Goal: Task Accomplishment & Management: Complete application form

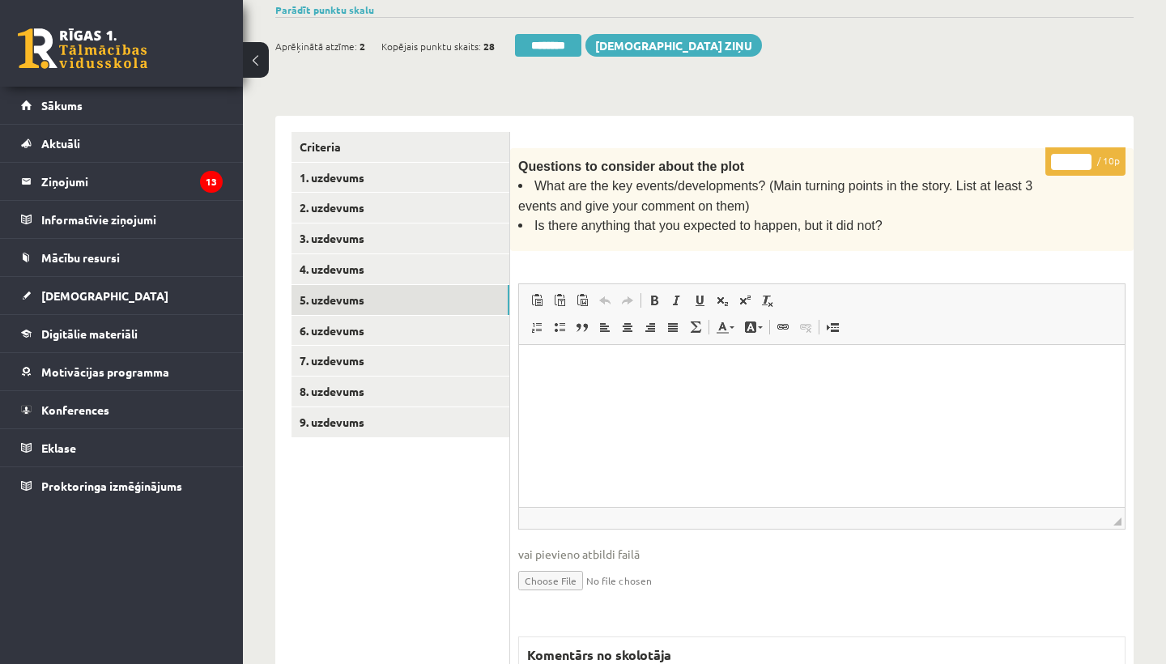
type input "**"
click at [354, 321] on link "6. uzdevums" at bounding box center [400, 331] width 218 height 30
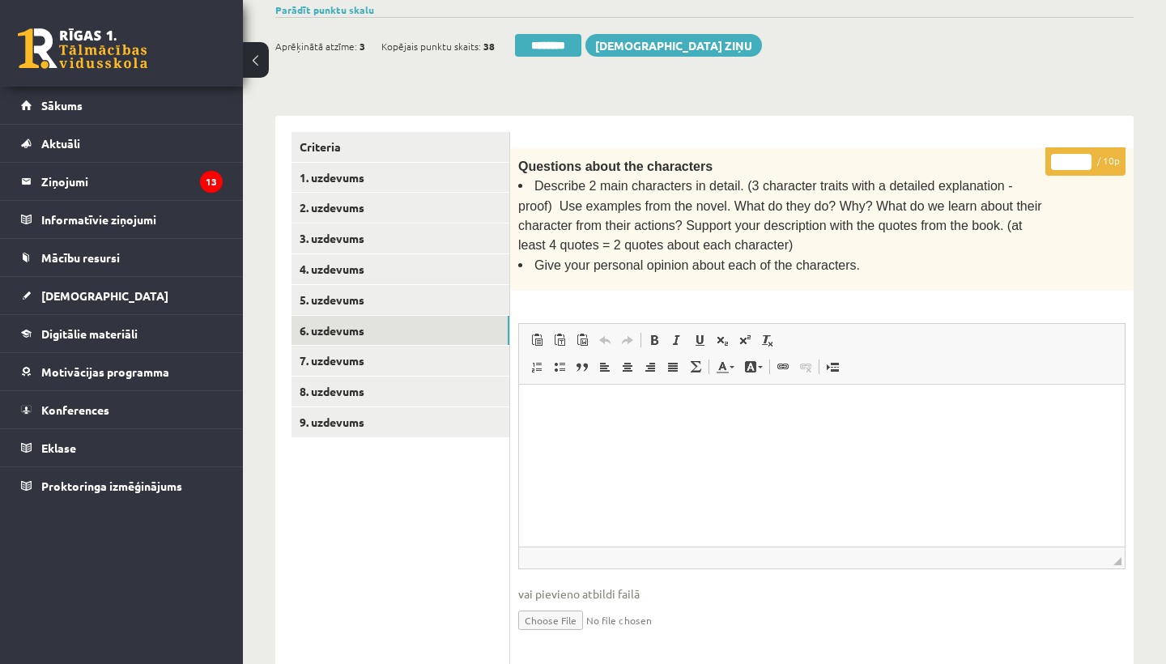
click at [1069, 154] on input "*" at bounding box center [1071, 162] width 40 height 16
type input "**"
click at [369, 353] on link "7. uzdevums" at bounding box center [400, 361] width 218 height 30
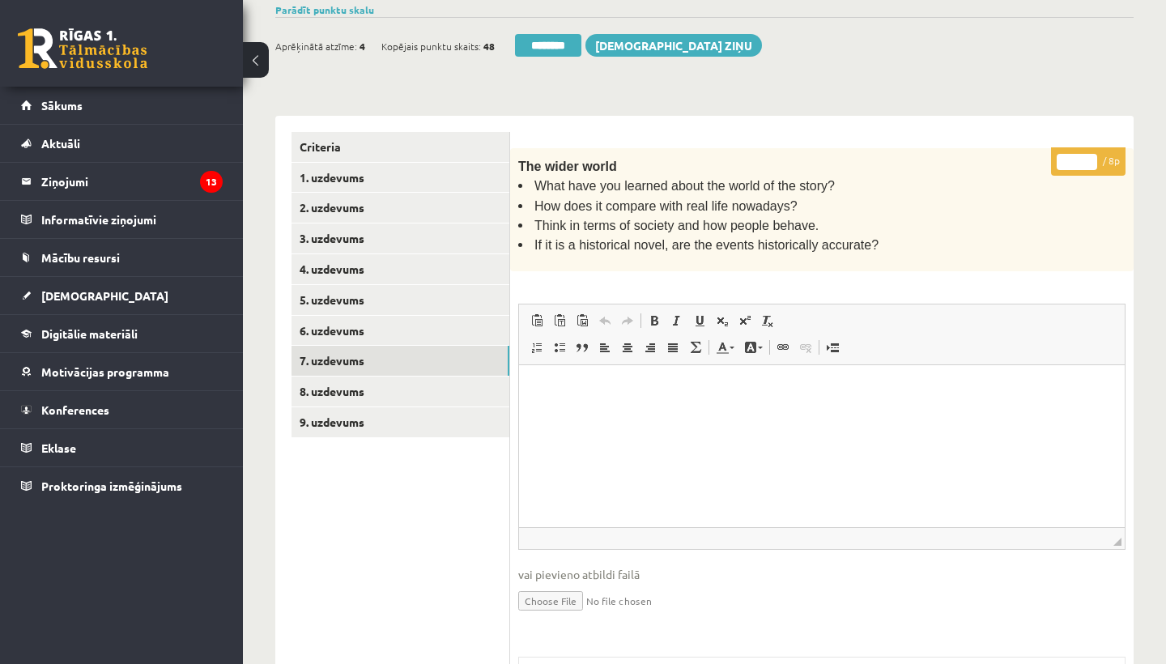
click at [1081, 158] on input "*" at bounding box center [1076, 162] width 40 height 16
type input "*"
click at [369, 381] on link "8. uzdevums" at bounding box center [400, 391] width 218 height 30
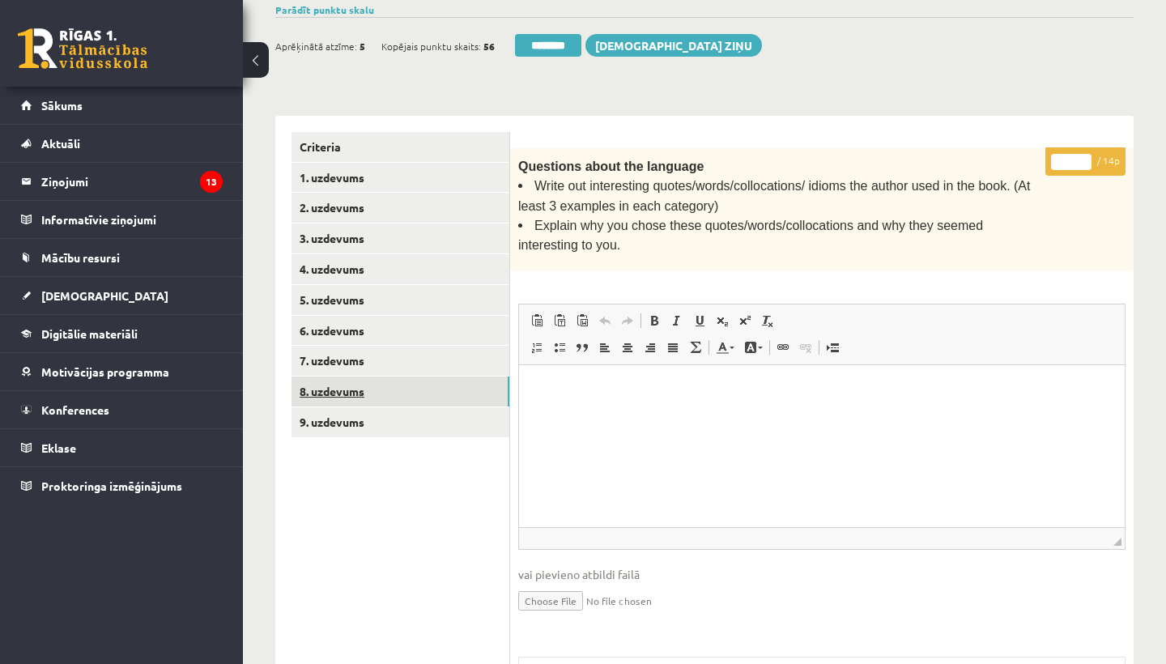
click at [1077, 155] on input "*" at bounding box center [1071, 162] width 40 height 16
type input "**"
click at [336, 418] on link "9. uzdevums" at bounding box center [400, 422] width 218 height 30
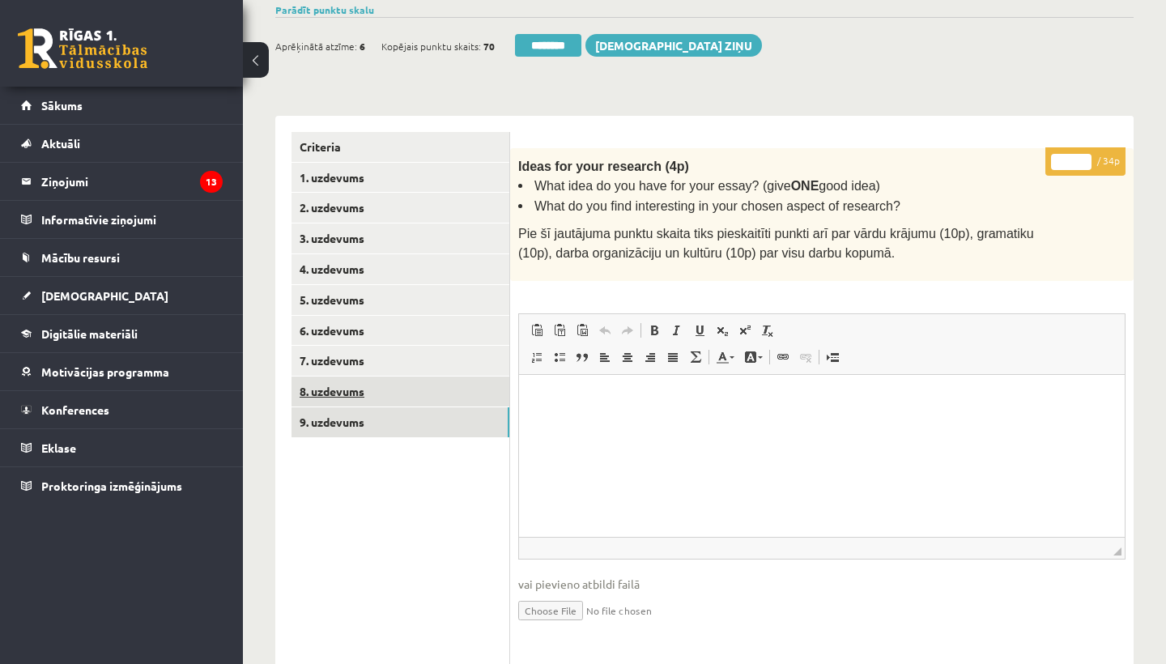
click at [1077, 156] on input "*" at bounding box center [1071, 162] width 40 height 16
type input "**"
click at [329, 168] on link "1. uzdevums" at bounding box center [400, 178] width 218 height 30
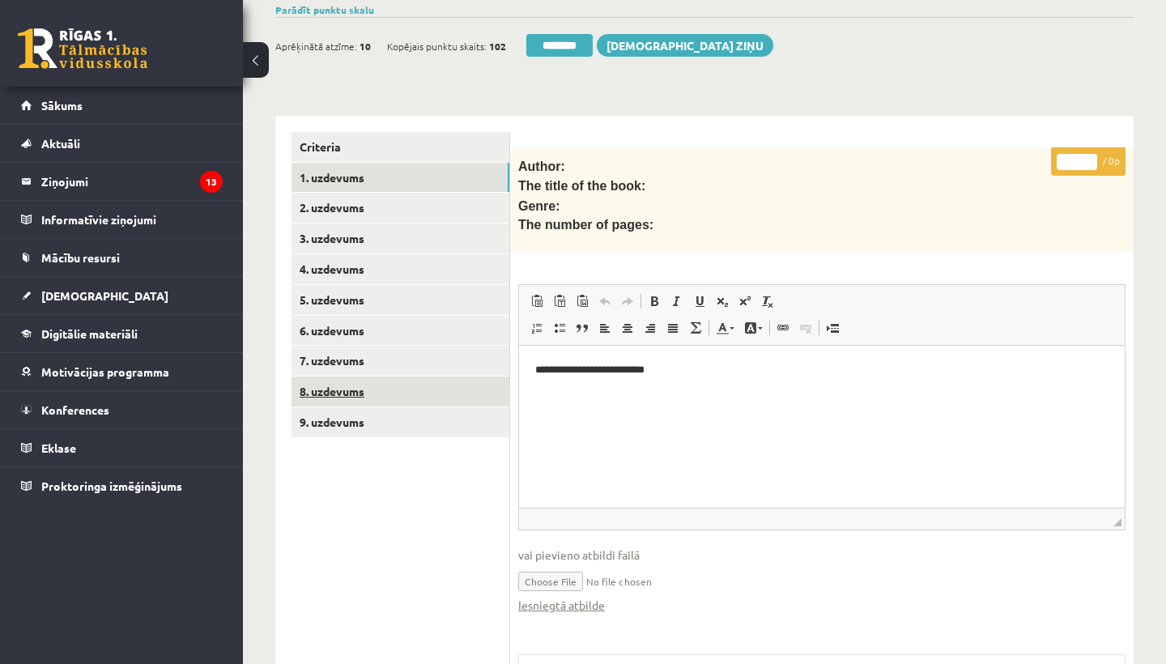
click at [337, 172] on link "1. uzdevums" at bounding box center [400, 178] width 218 height 30
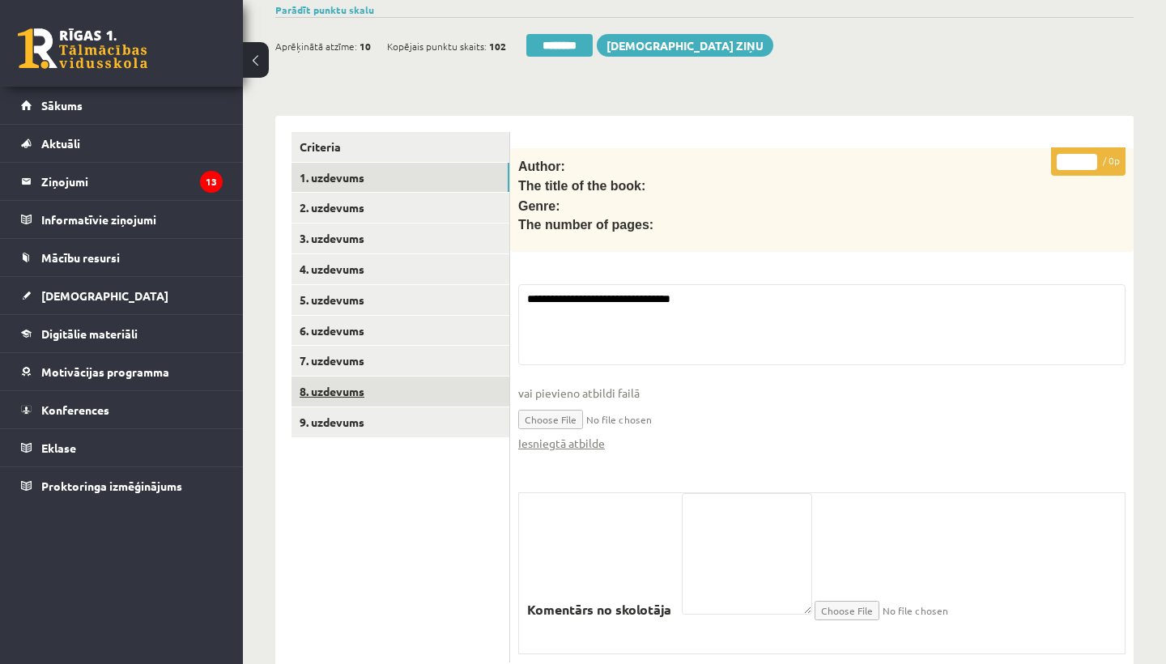
click at [559, 40] on input "********" at bounding box center [559, 45] width 66 height 23
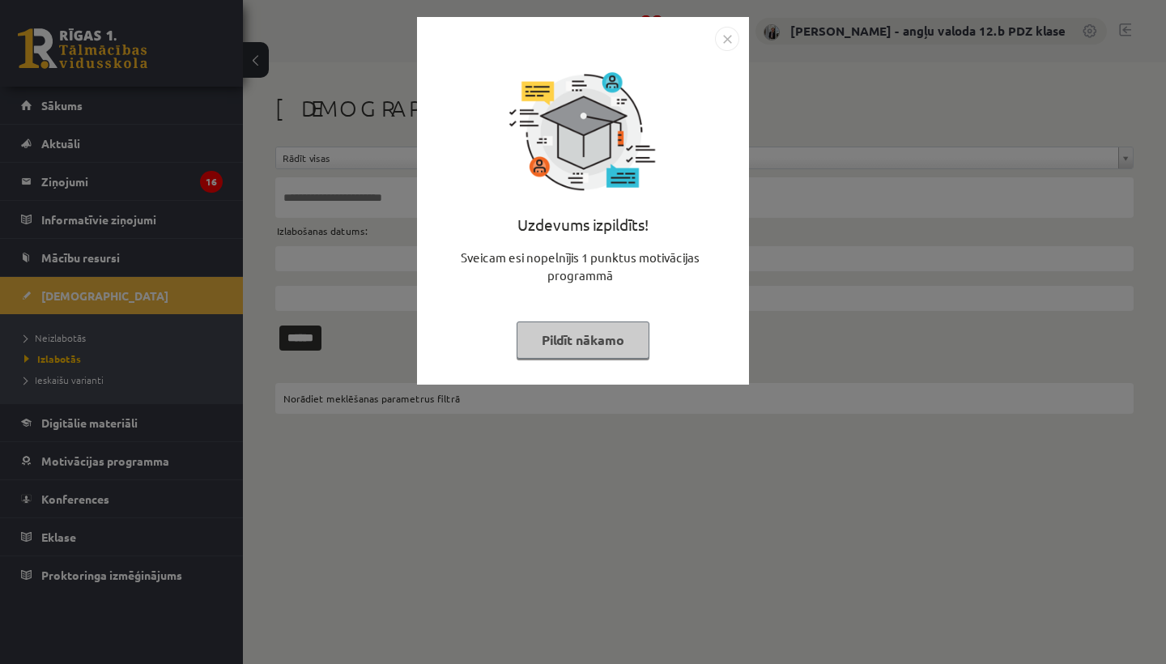
click at [722, 35] on img "Close" at bounding box center [727, 39] width 24 height 24
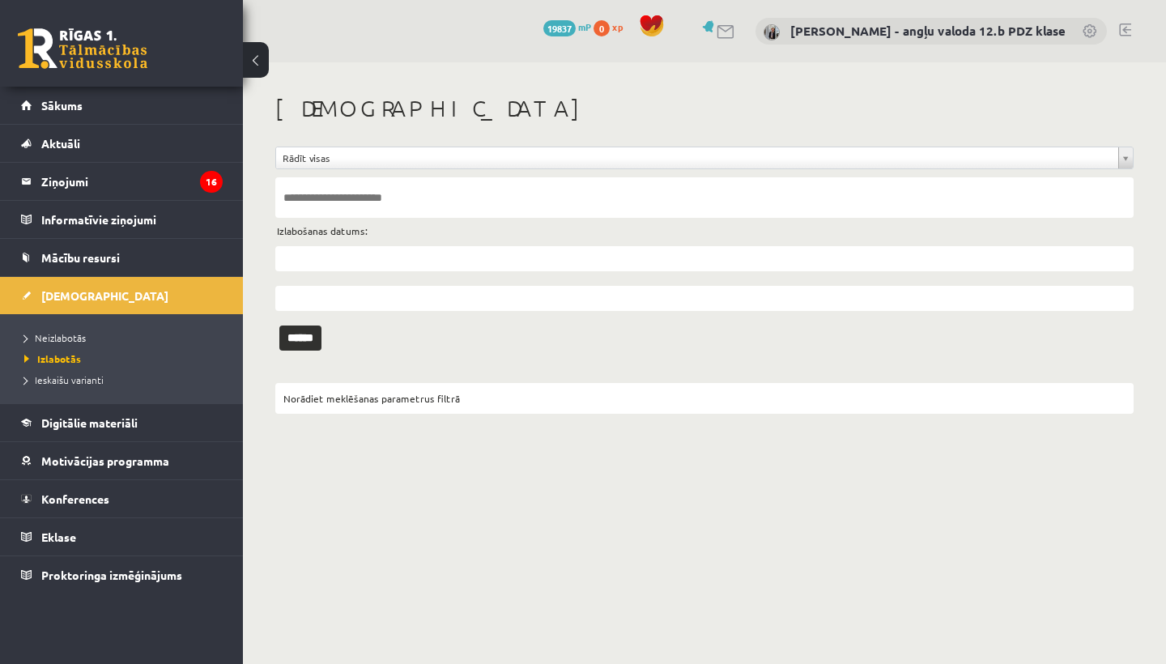
click at [58, 182] on legend "Ziņojumi 16" at bounding box center [131, 181] width 181 height 37
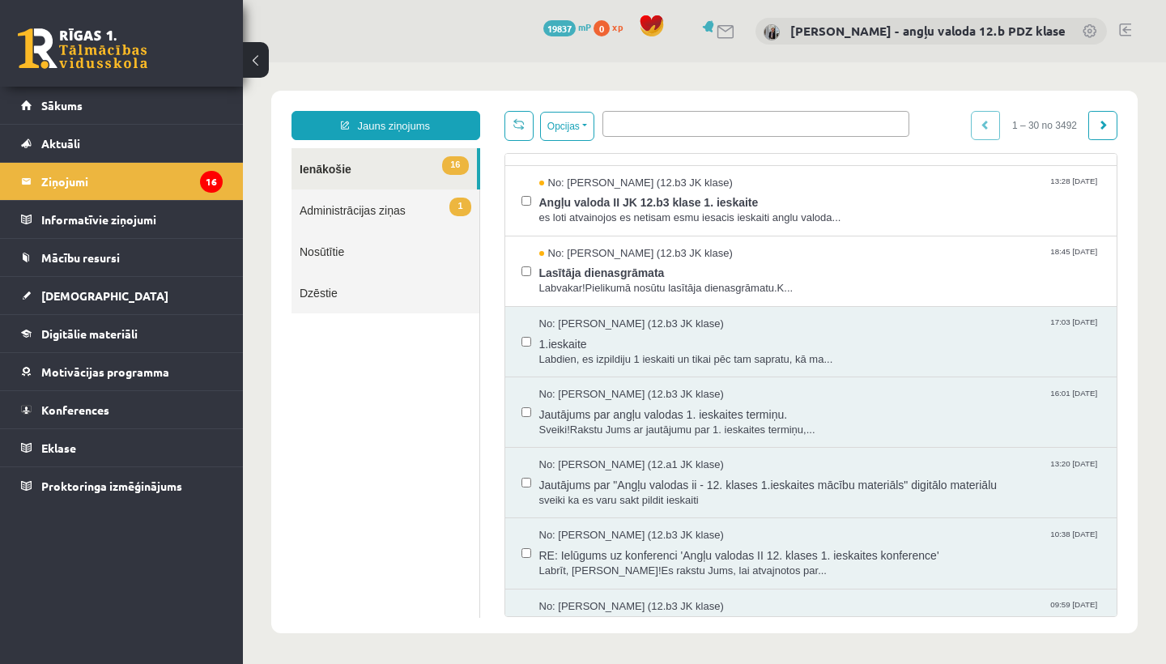
scroll to position [971, 0]
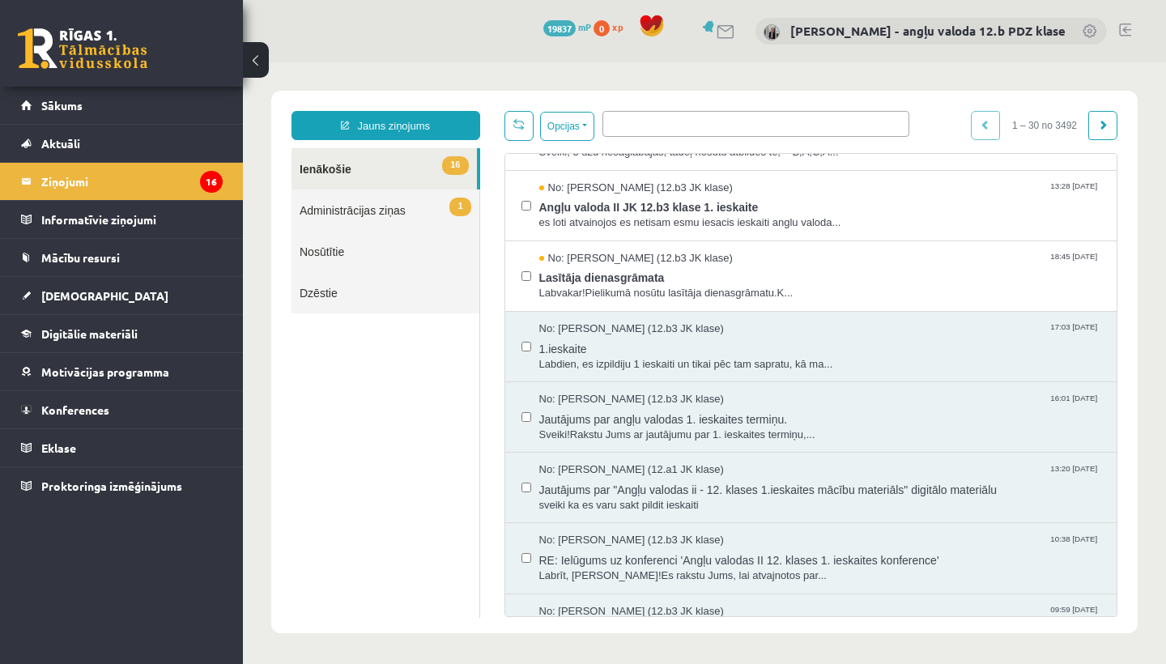
click at [82, 292] on span "[DEMOGRAPHIC_DATA]" at bounding box center [104, 295] width 127 height 15
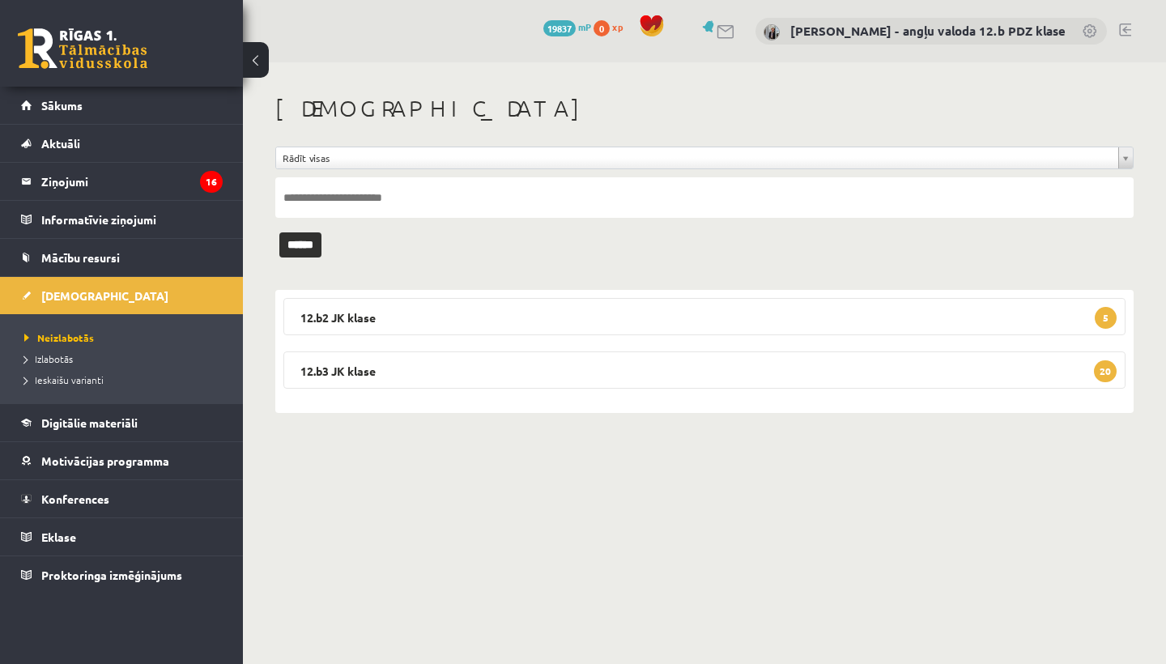
click at [439, 310] on legend "12.b2 JK klase 5" at bounding box center [704, 316] width 842 height 37
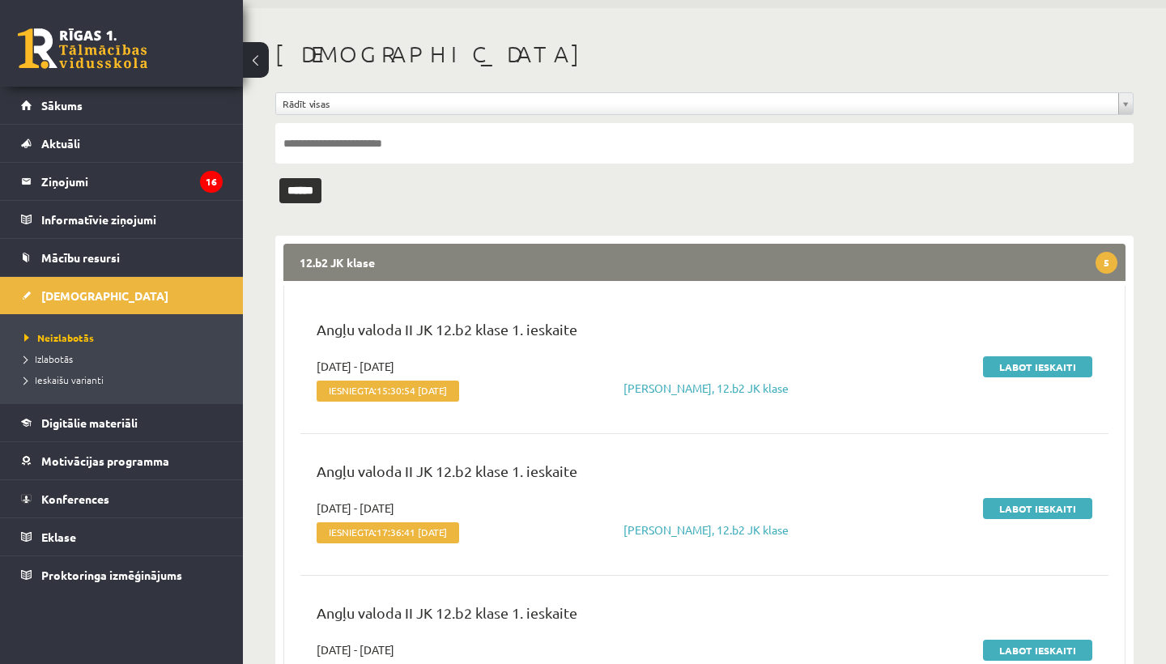
scroll to position [64, 0]
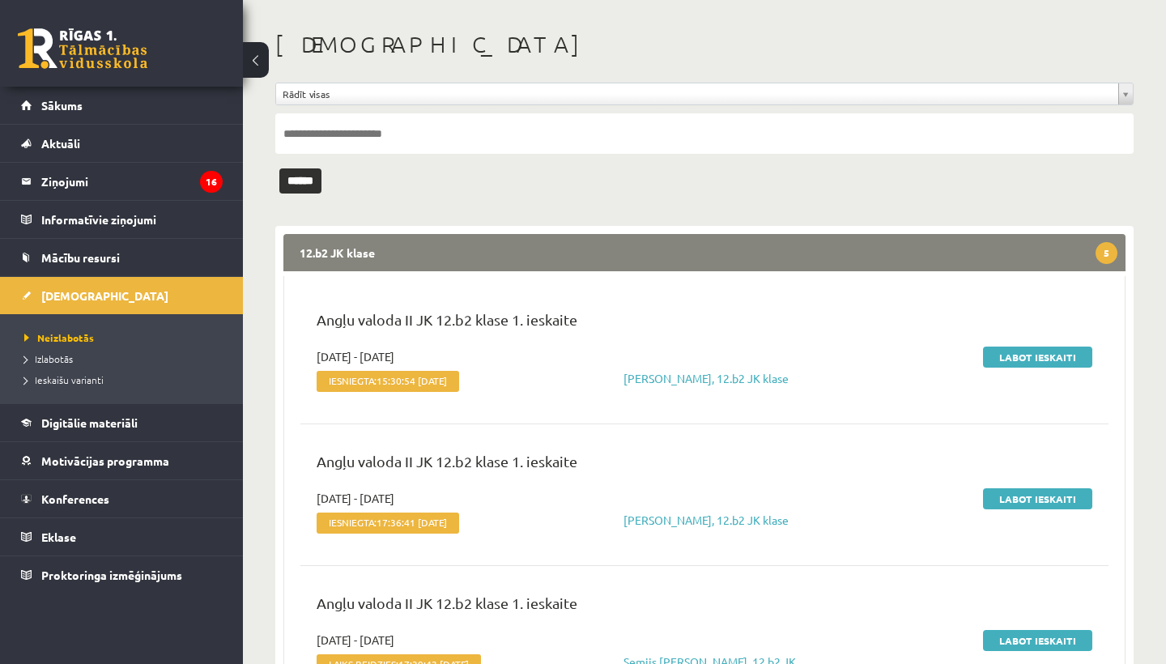
click at [772, 262] on legend "12.b2 JK klase 5" at bounding box center [704, 252] width 842 height 37
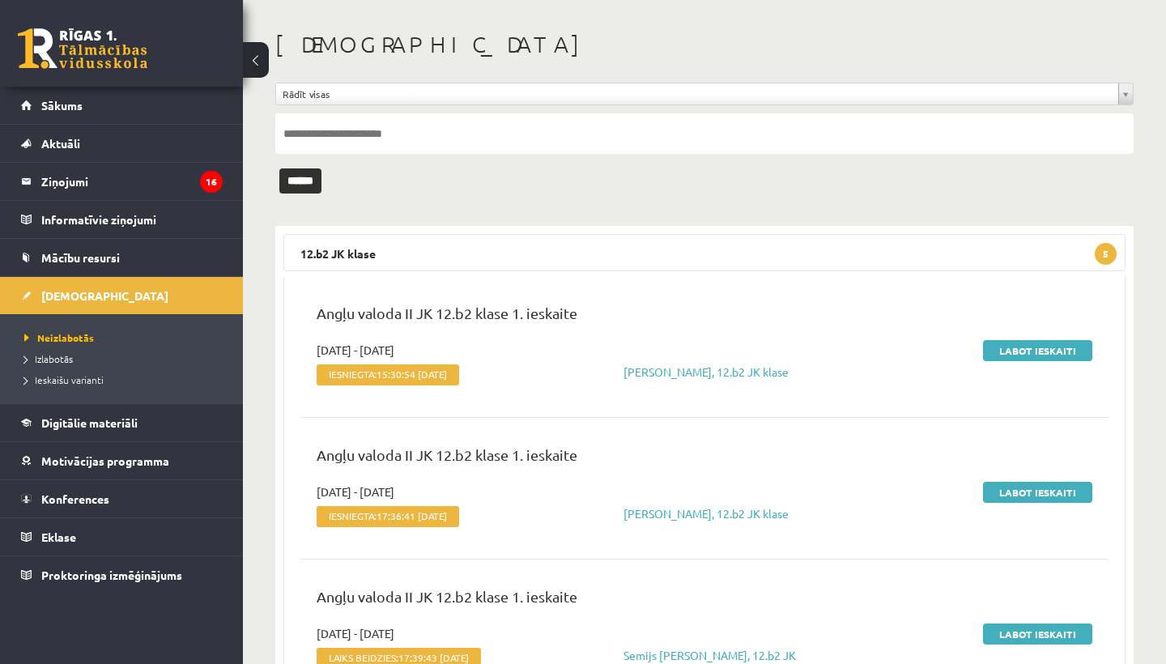
scroll to position [0, 0]
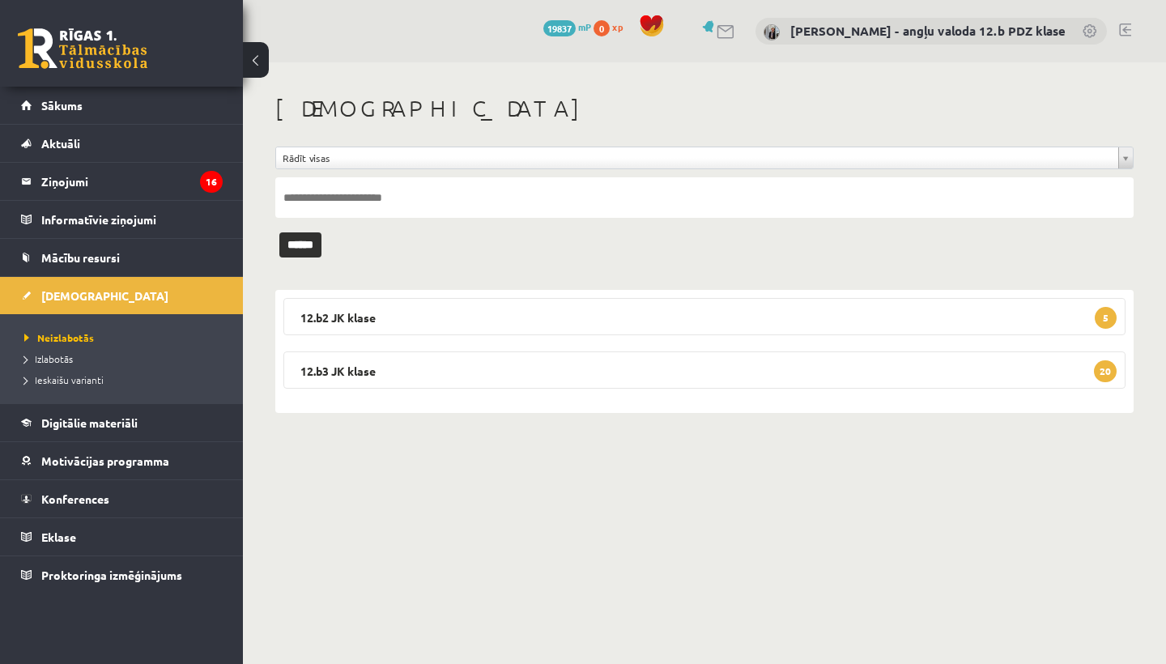
click at [588, 369] on legend "12.b3 JK klase 20" at bounding box center [704, 369] width 842 height 37
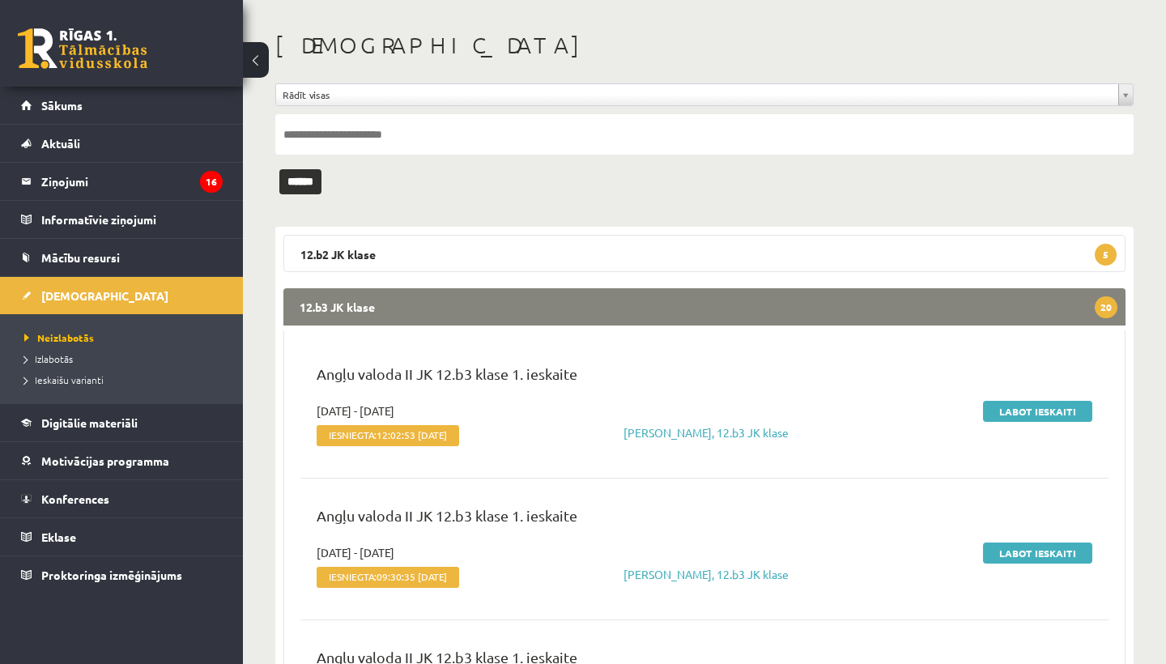
scroll to position [123, 0]
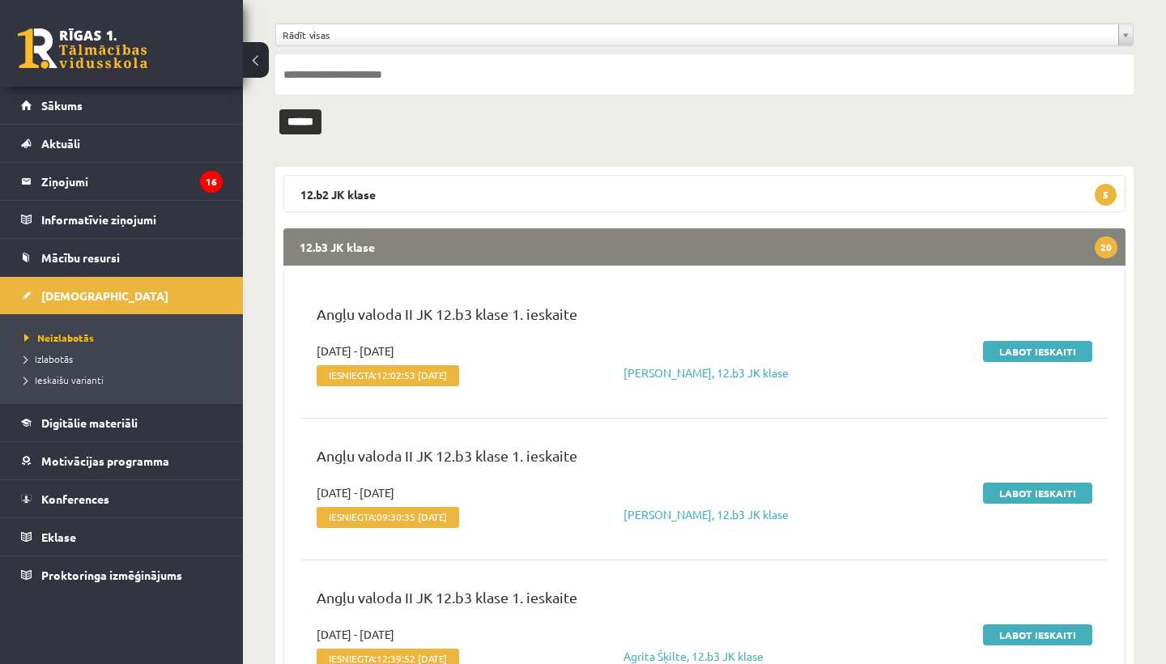
click at [1048, 347] on link "Labot ieskaiti" at bounding box center [1037, 351] width 109 height 21
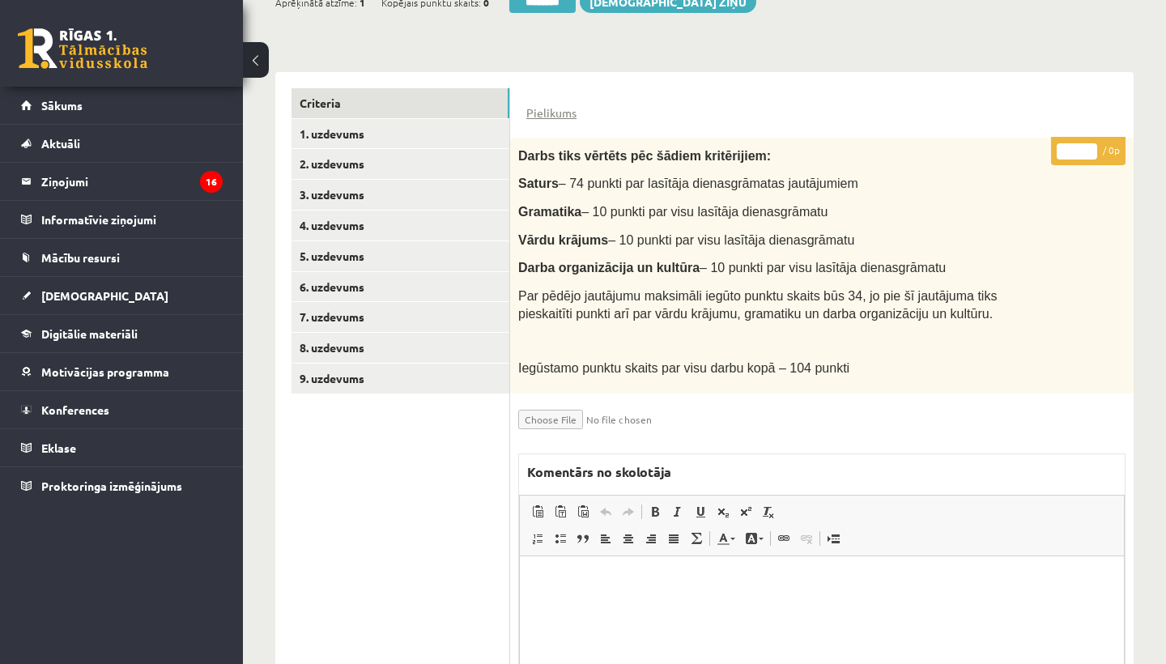
scroll to position [330, 0]
click at [360, 130] on link "1. uzdevums" at bounding box center [400, 133] width 218 height 30
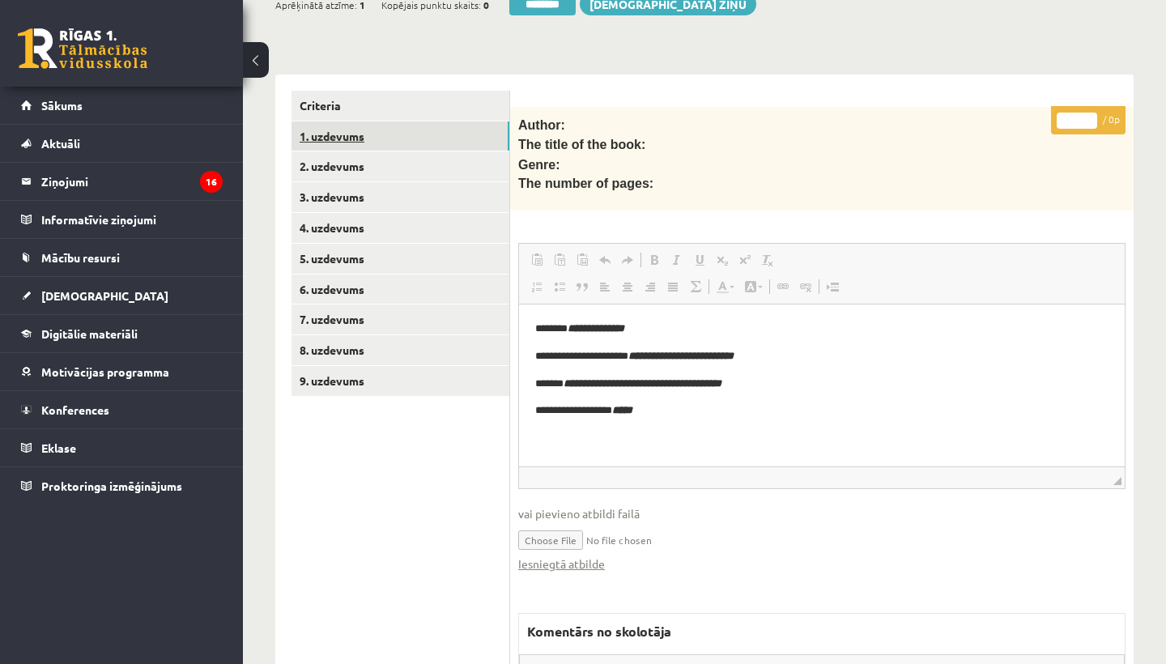
scroll to position [0, 0]
click at [359, 159] on link "2. uzdevums" at bounding box center [400, 166] width 218 height 30
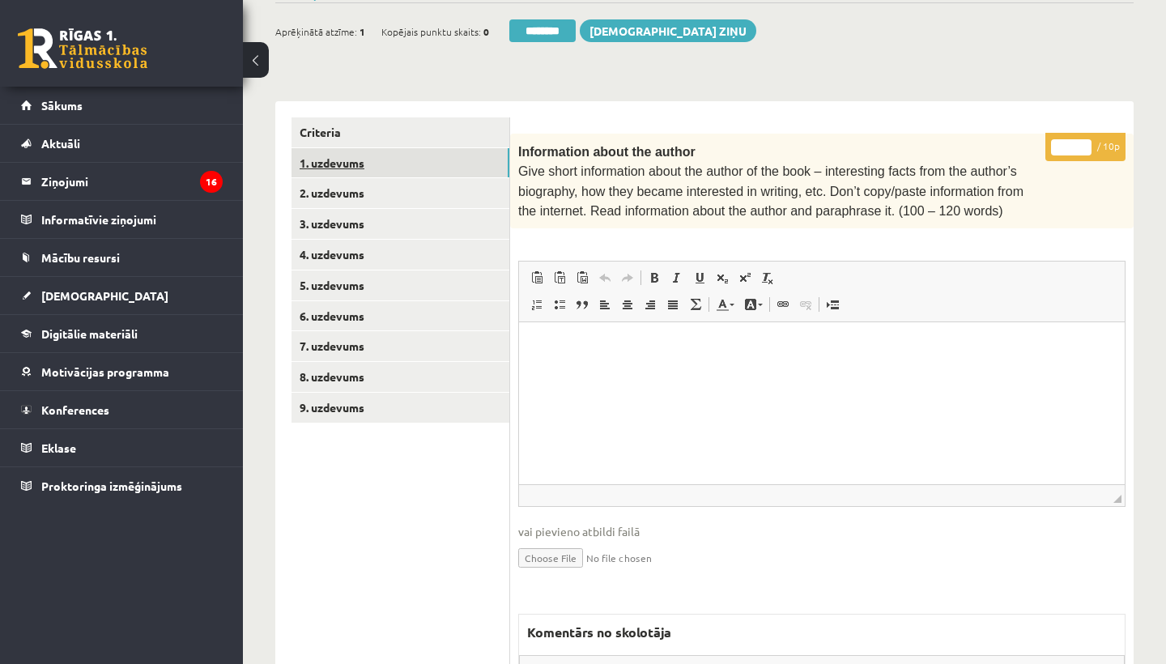
click at [350, 159] on link "1. uzdevums" at bounding box center [400, 163] width 218 height 30
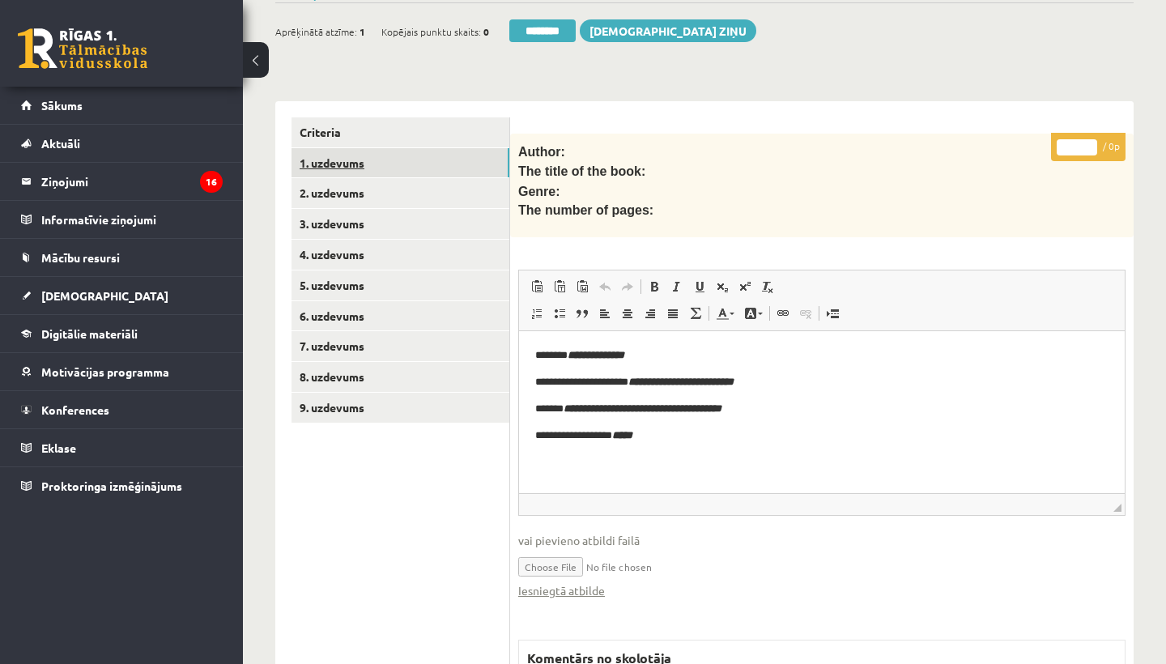
click at [586, 582] on link "Iesniegtā atbilde" at bounding box center [561, 590] width 87 height 17
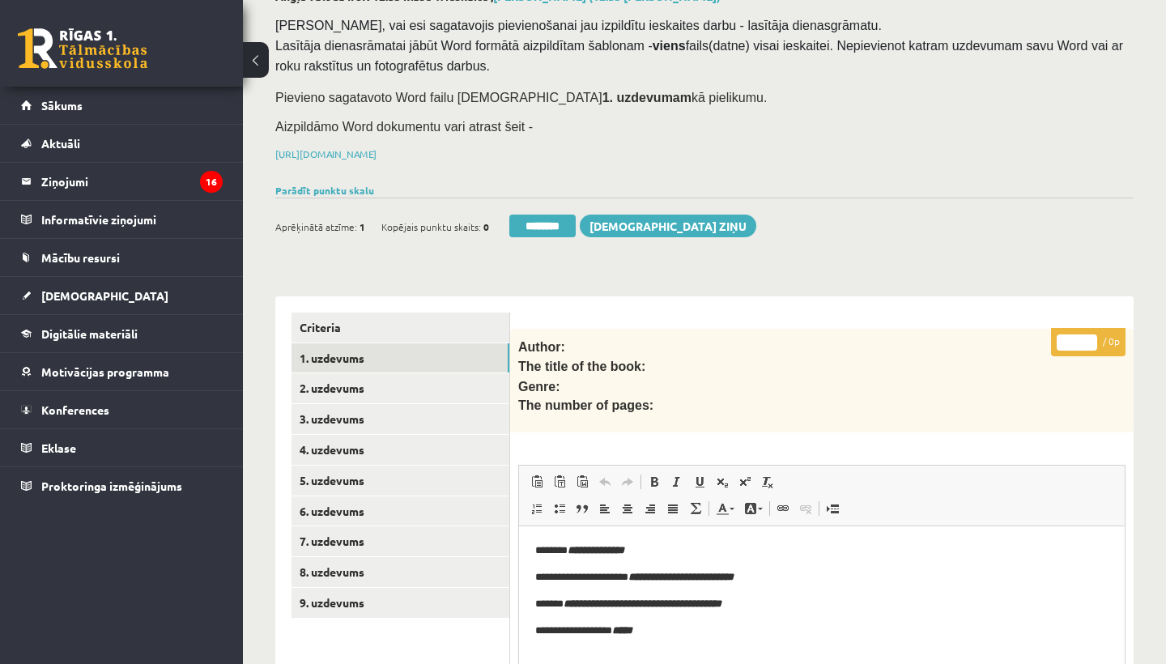
scroll to position [107, 0]
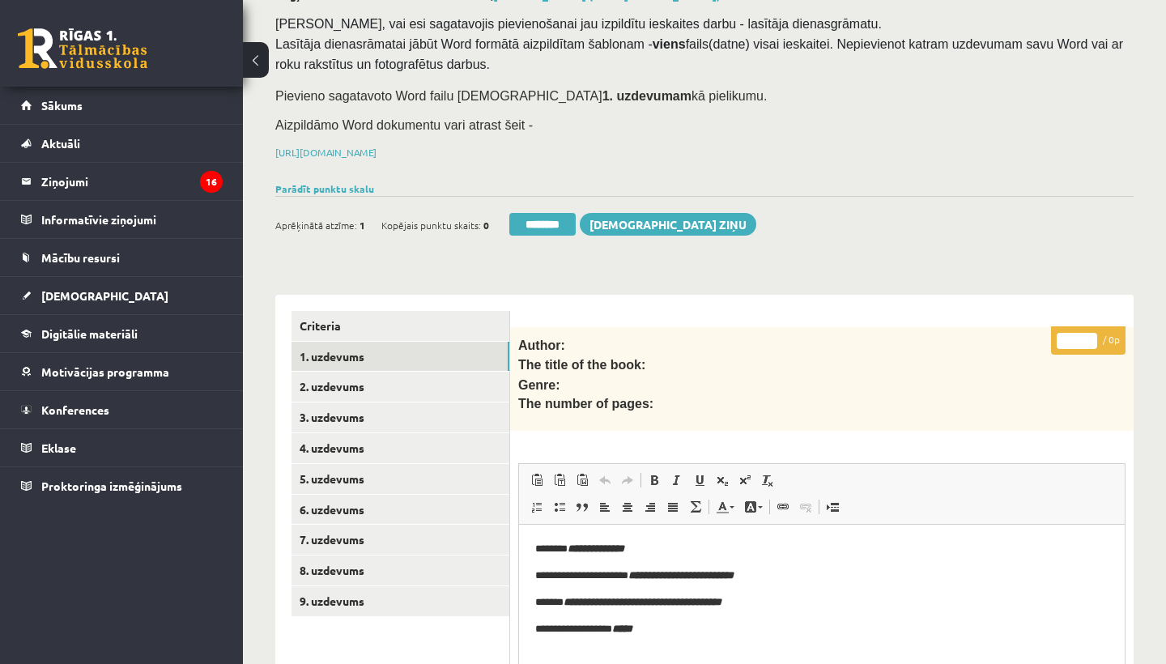
click at [337, 385] on link "2. uzdevums" at bounding box center [400, 387] width 218 height 30
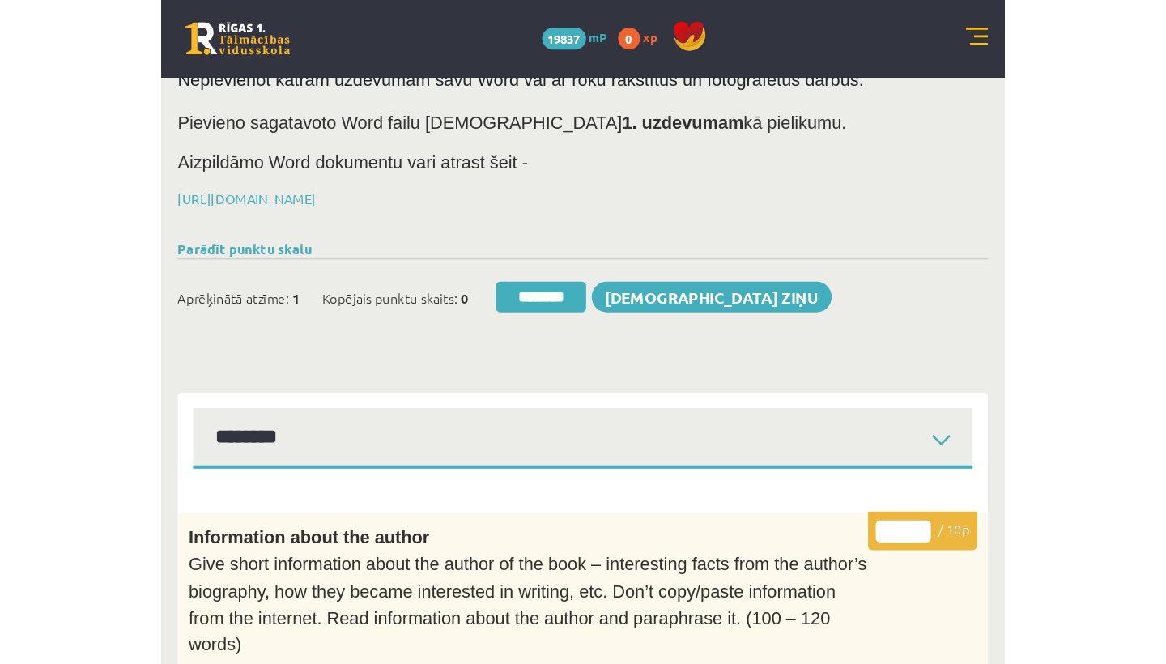
scroll to position [0, 0]
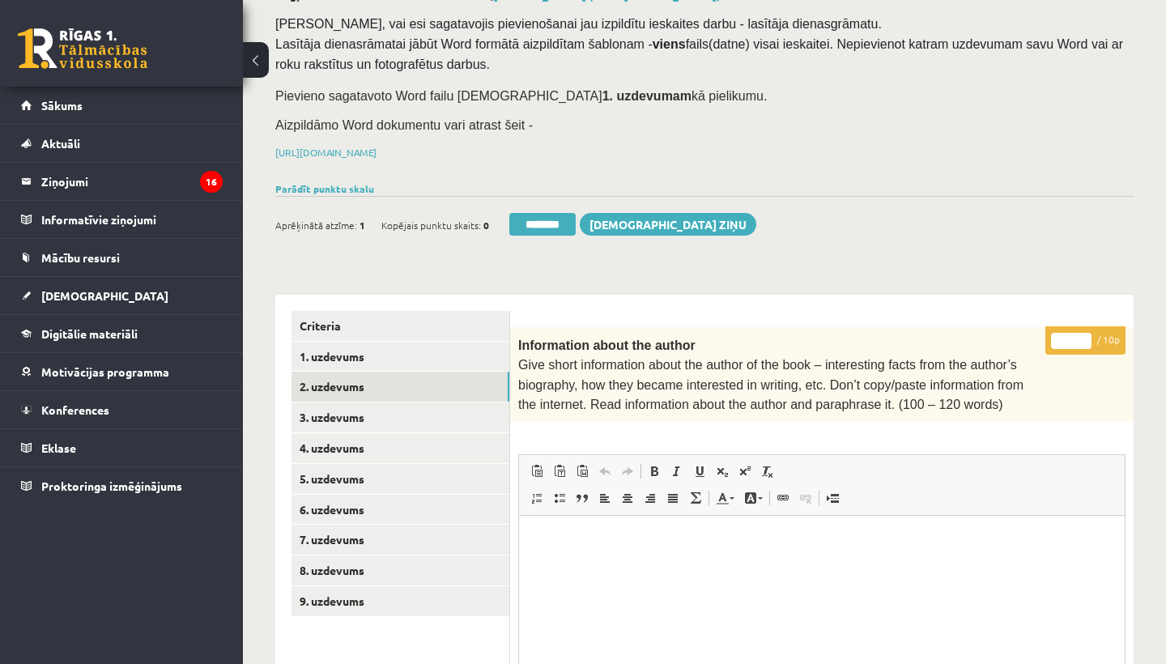
click at [1068, 335] on input "*" at bounding box center [1071, 341] width 40 height 16
type input "**"
click at [354, 418] on link "3. uzdevums" at bounding box center [400, 417] width 218 height 30
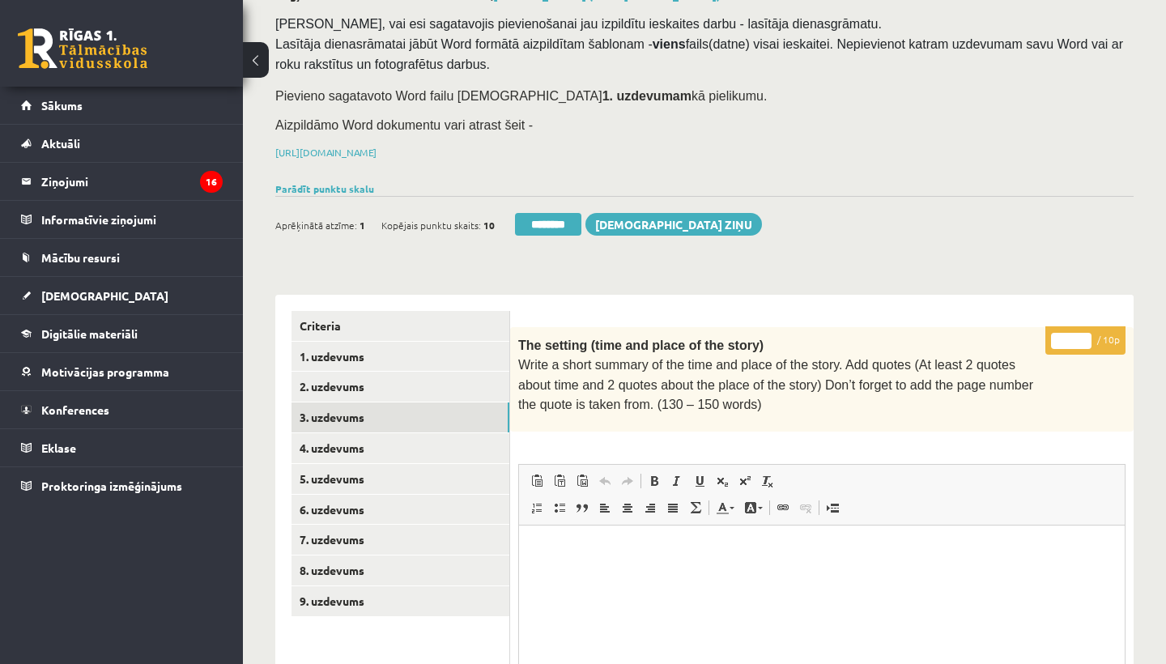
click at [1075, 333] on input "*" at bounding box center [1071, 341] width 40 height 16
type input "**"
click at [359, 445] on link "4. uzdevums" at bounding box center [400, 448] width 218 height 30
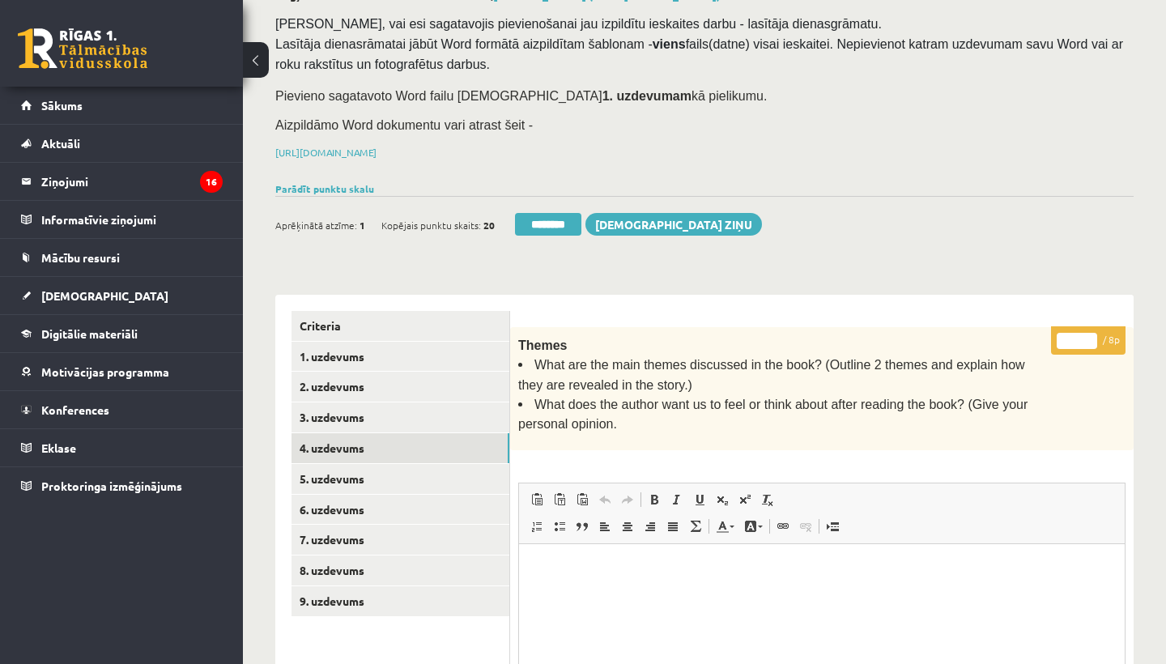
click at [1077, 338] on input "*" at bounding box center [1076, 341] width 40 height 16
type input "*"
click at [341, 475] on link "5. uzdevums" at bounding box center [400, 479] width 218 height 30
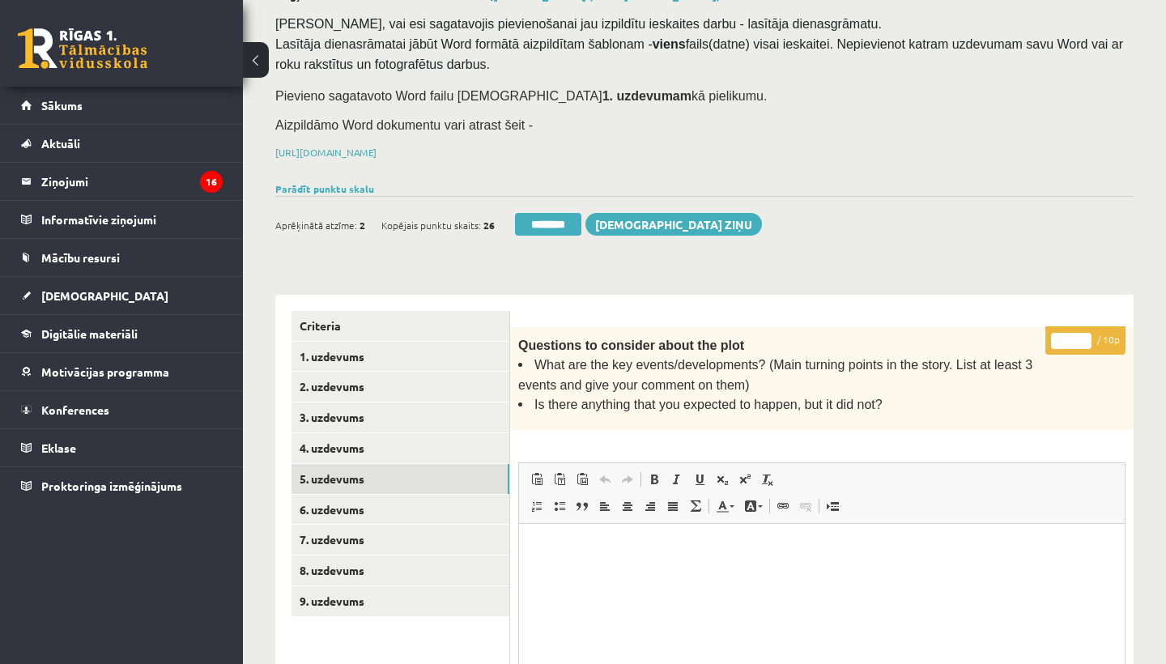
click at [1069, 339] on input "*" at bounding box center [1071, 341] width 40 height 16
type input "**"
click at [366, 505] on link "6. uzdevums" at bounding box center [400, 510] width 218 height 30
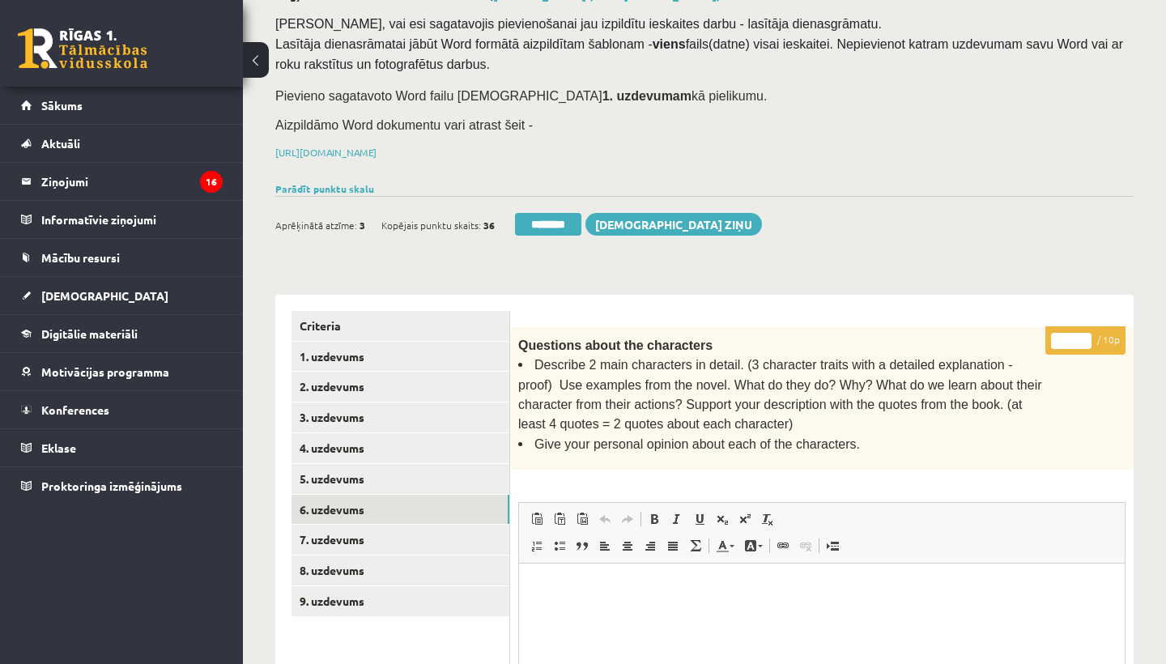
click at [1072, 334] on input "*" at bounding box center [1071, 341] width 40 height 16
type input "*"
click at [355, 533] on link "7. uzdevums" at bounding box center [400, 540] width 218 height 30
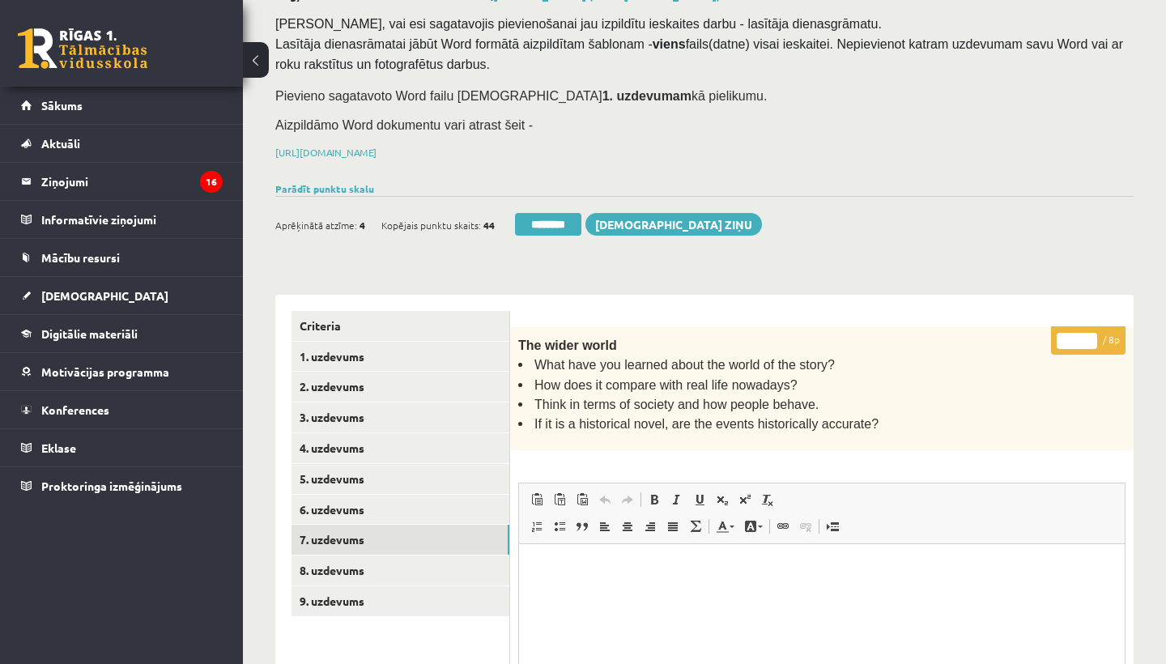
click at [1081, 333] on input "*" at bounding box center [1076, 341] width 40 height 16
type input "*"
click at [338, 557] on link "8. uzdevums" at bounding box center [400, 570] width 218 height 30
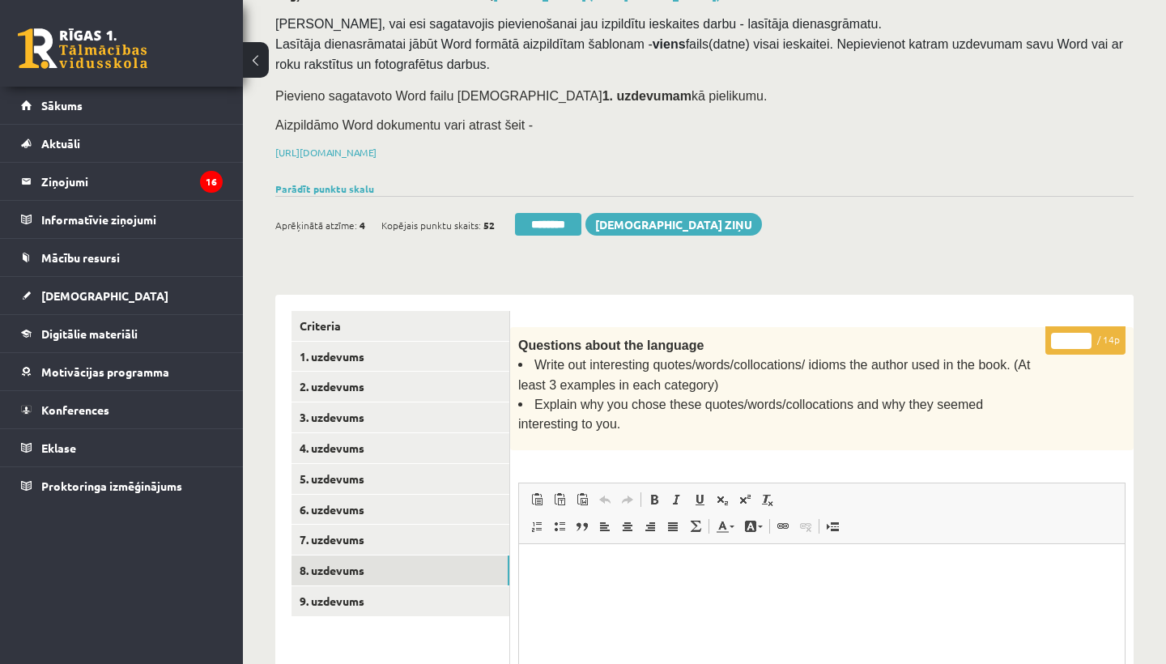
click at [1072, 338] on input "*" at bounding box center [1071, 341] width 40 height 16
type input "**"
click at [360, 586] on link "9. uzdevums" at bounding box center [400, 601] width 218 height 30
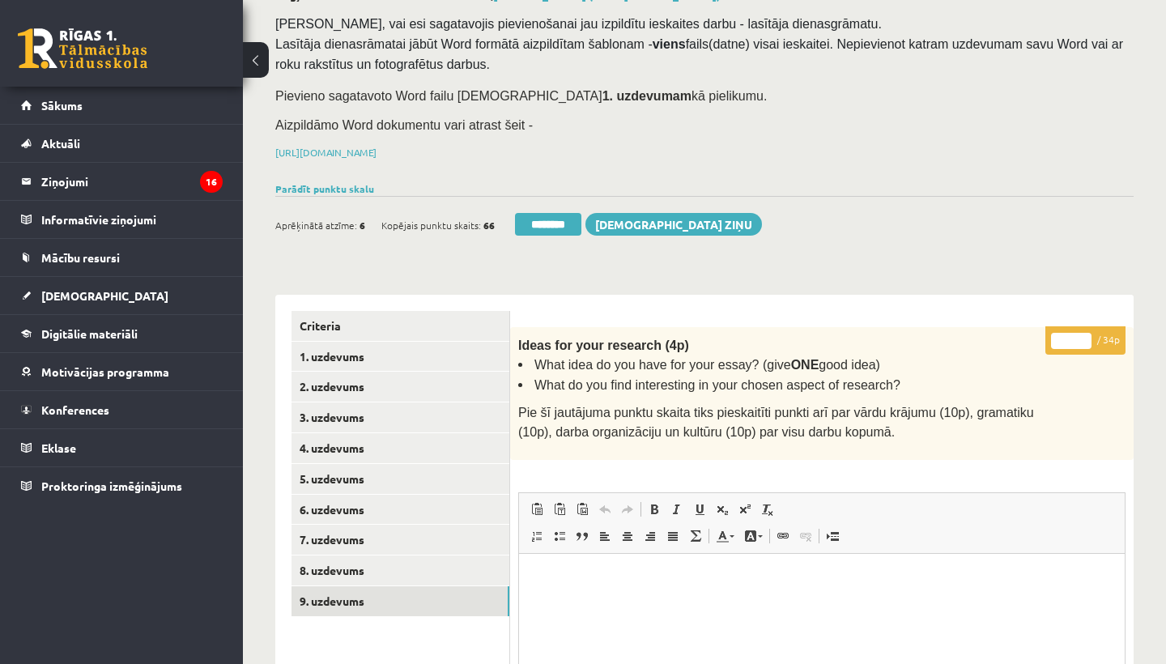
click at [1069, 334] on input "*" at bounding box center [1071, 341] width 40 height 16
type input "**"
click at [346, 355] on link "1. uzdevums" at bounding box center [400, 357] width 218 height 30
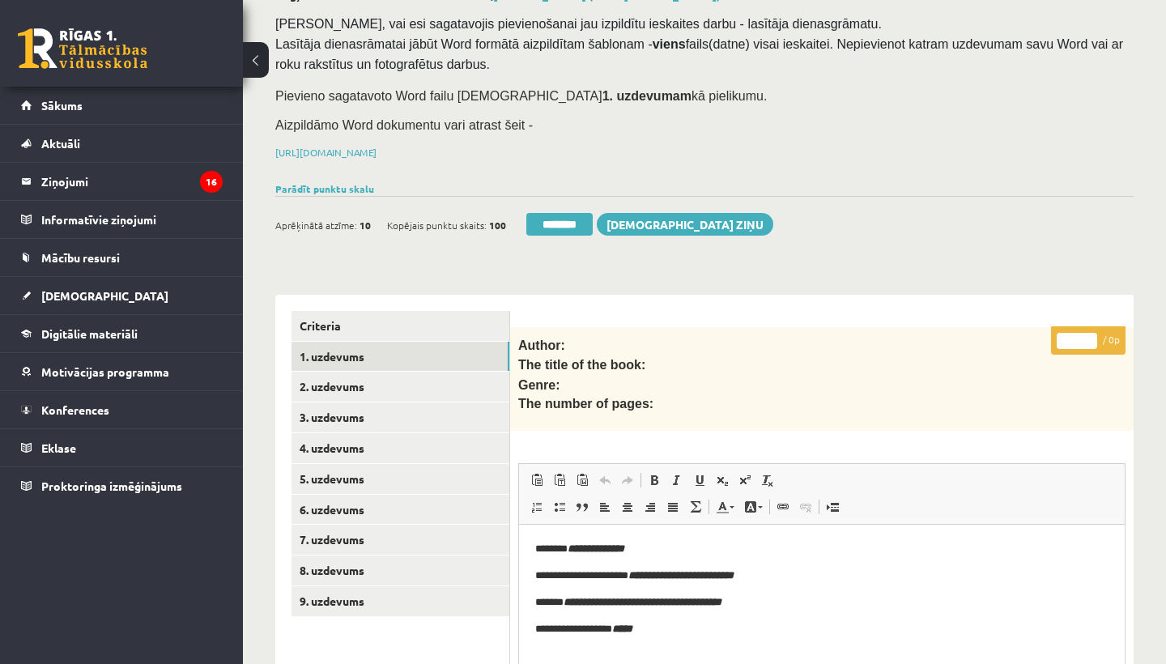
click at [308, 355] on link "1. uzdevums" at bounding box center [400, 357] width 218 height 30
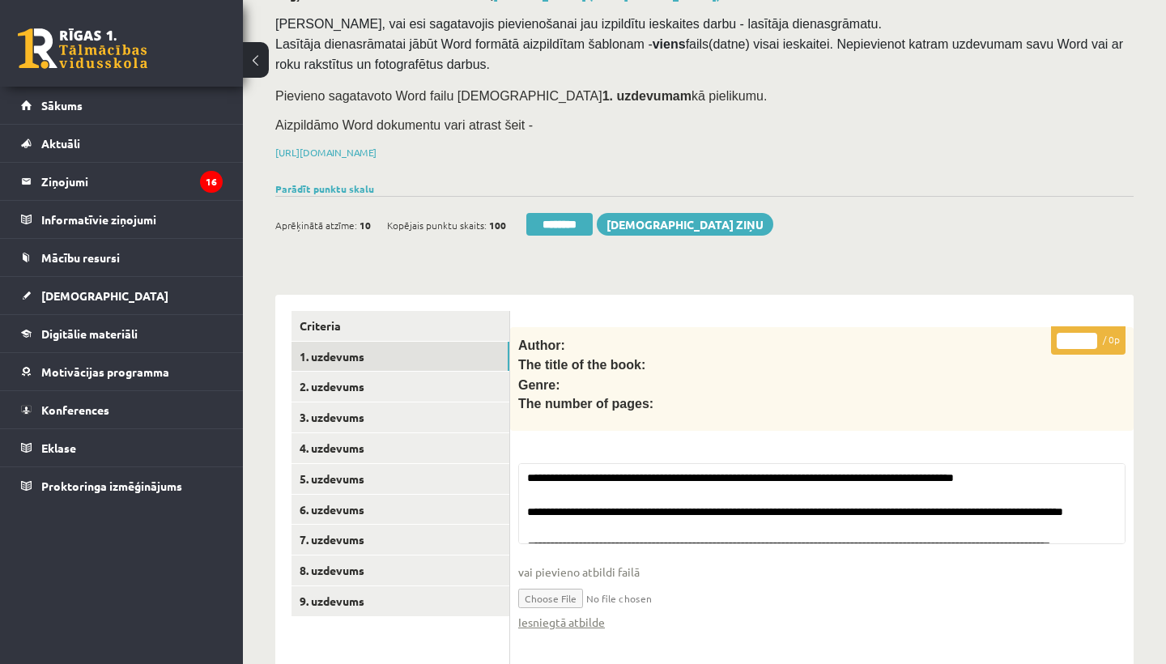
click at [567, 215] on input "********" at bounding box center [559, 224] width 66 height 23
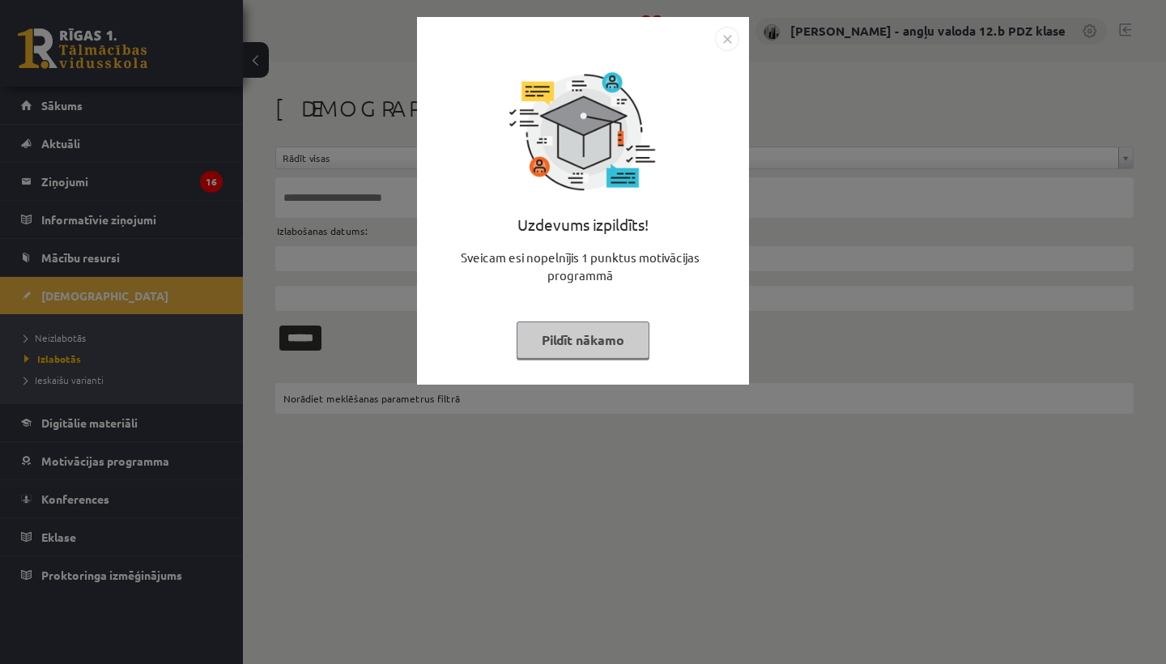
click at [726, 37] on img "Close" at bounding box center [727, 39] width 24 height 24
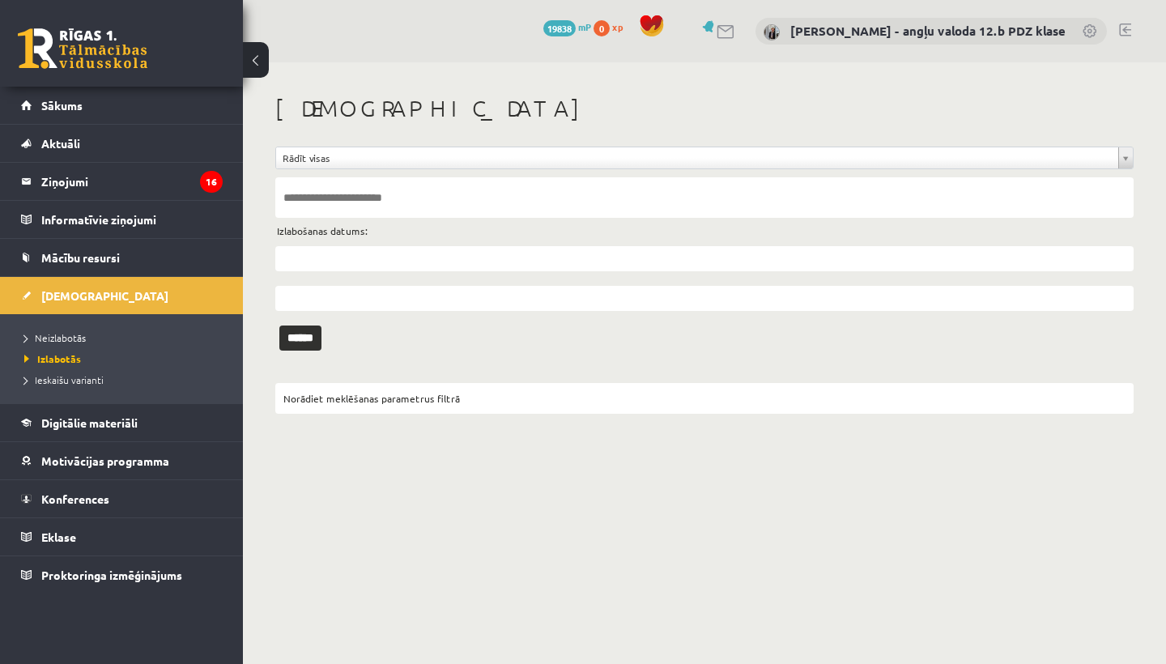
click at [1123, 27] on link at bounding box center [1125, 29] width 12 height 13
